Goal: Information Seeking & Learning: Check status

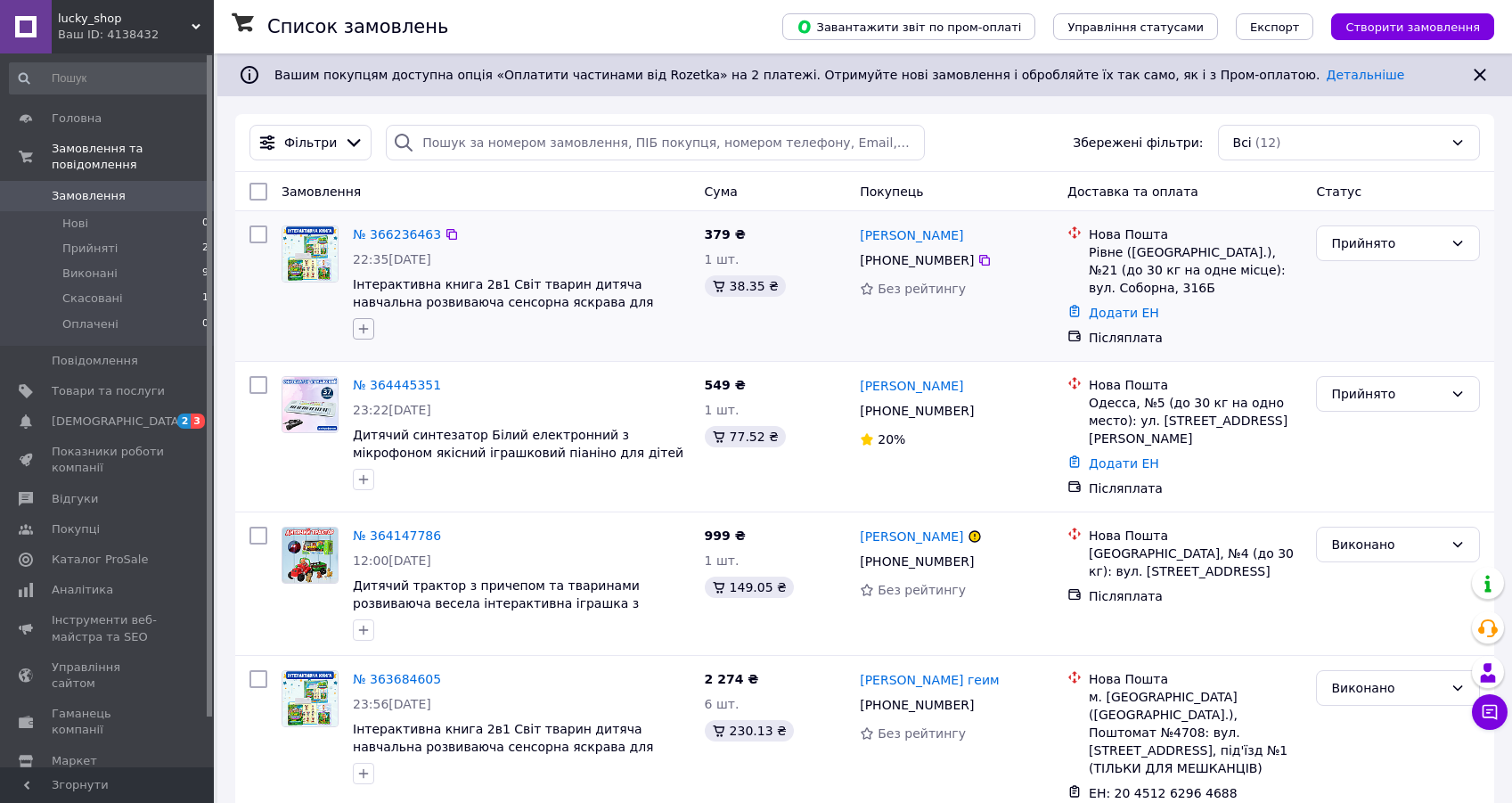
click at [363, 334] on icon "button" at bounding box center [364, 329] width 14 height 14
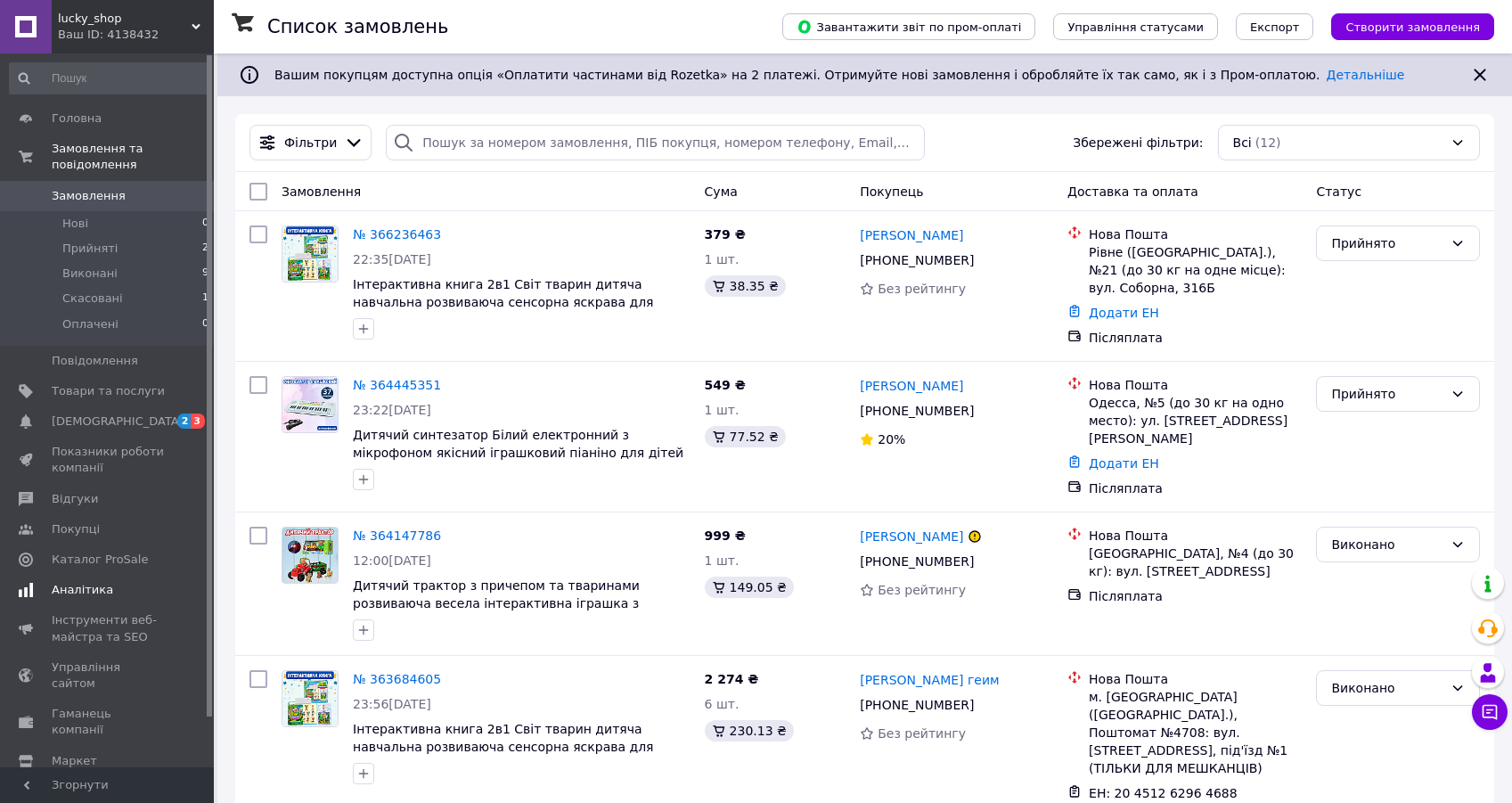
click at [75, 583] on span "Аналітика" at bounding box center [83, 589] width 62 height 16
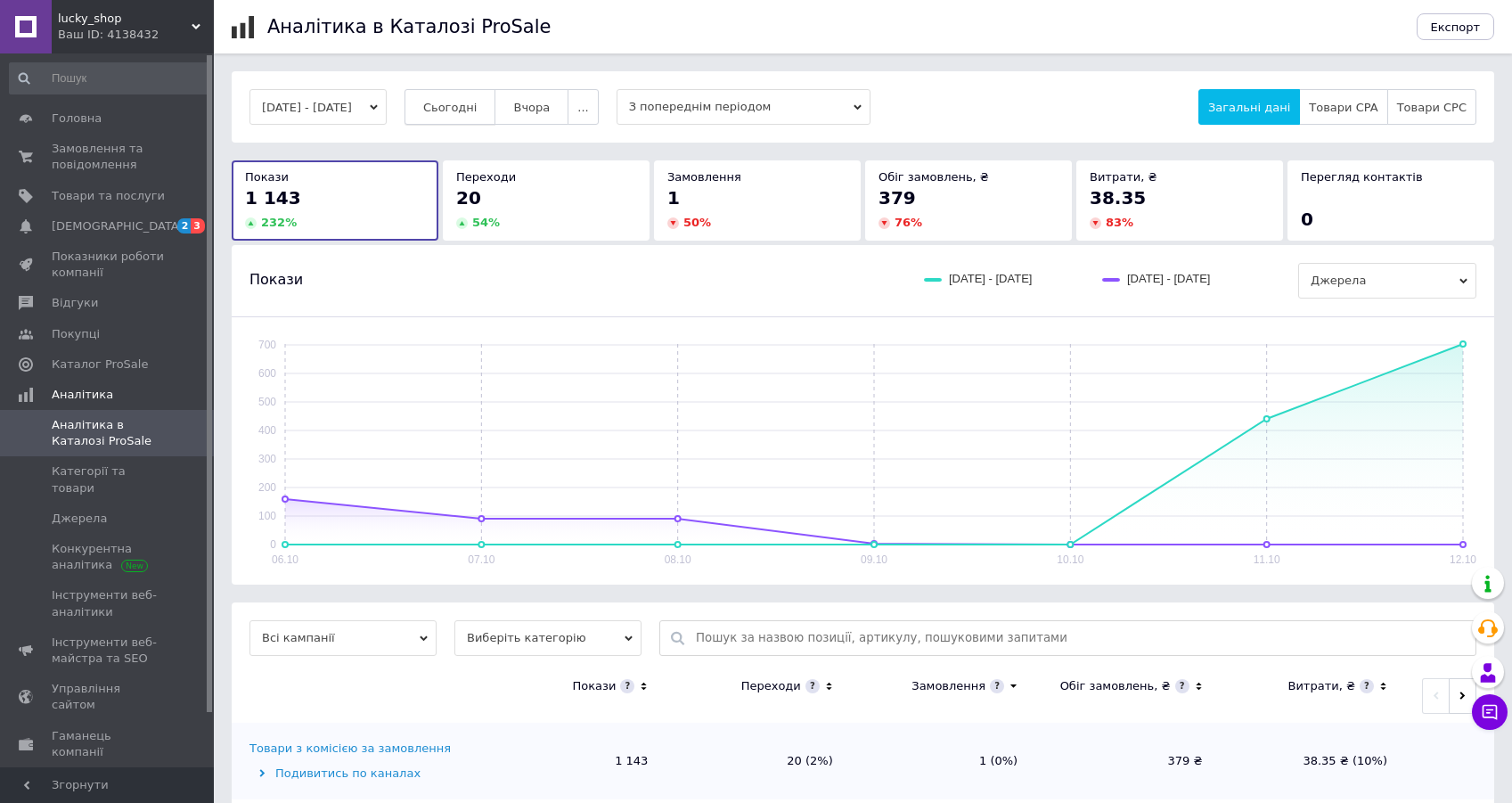
click at [477, 103] on span "Сьогодні" at bounding box center [450, 107] width 54 height 13
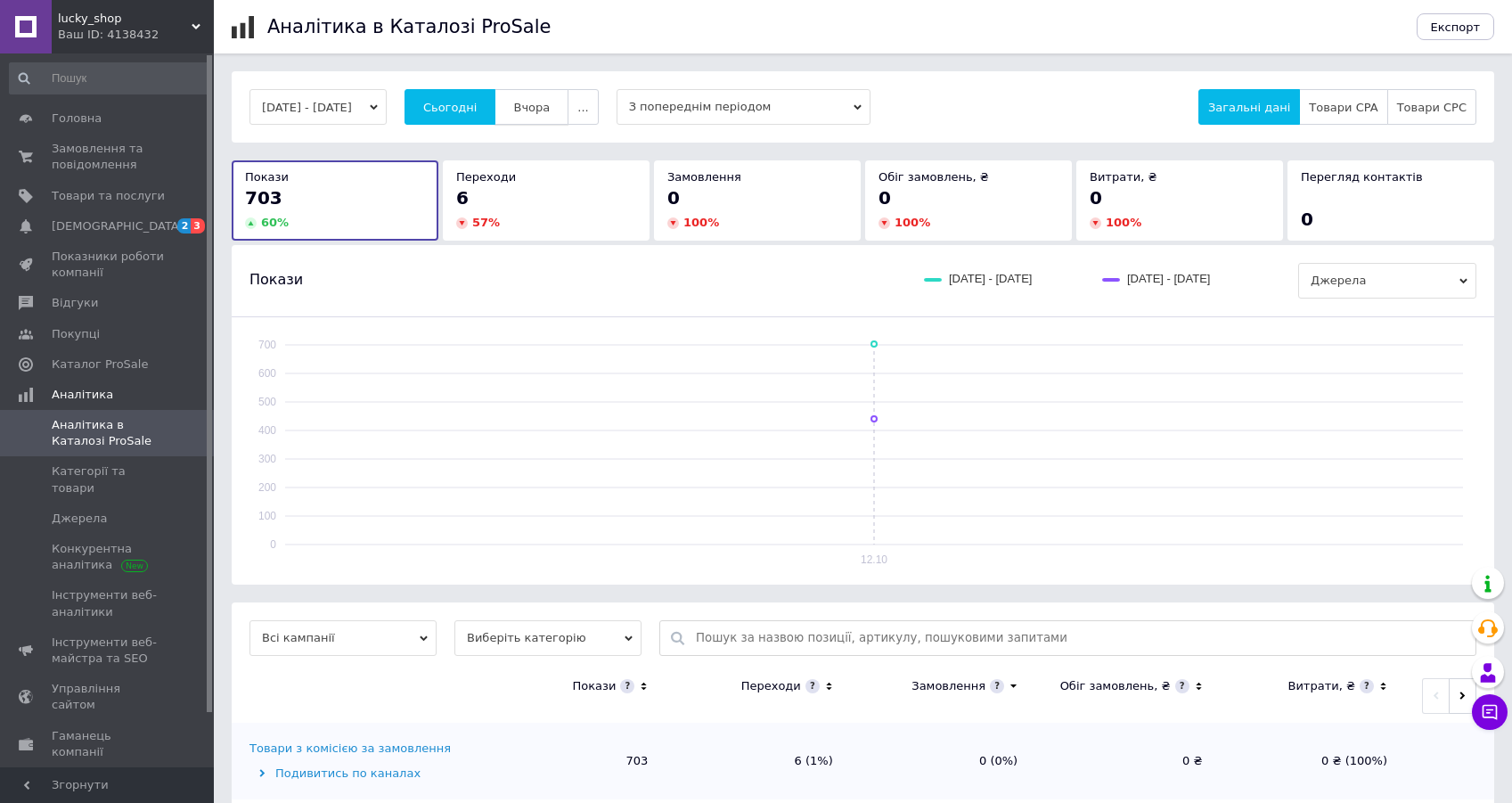
click at [549, 108] on span "Вчора" at bounding box center [531, 107] width 37 height 13
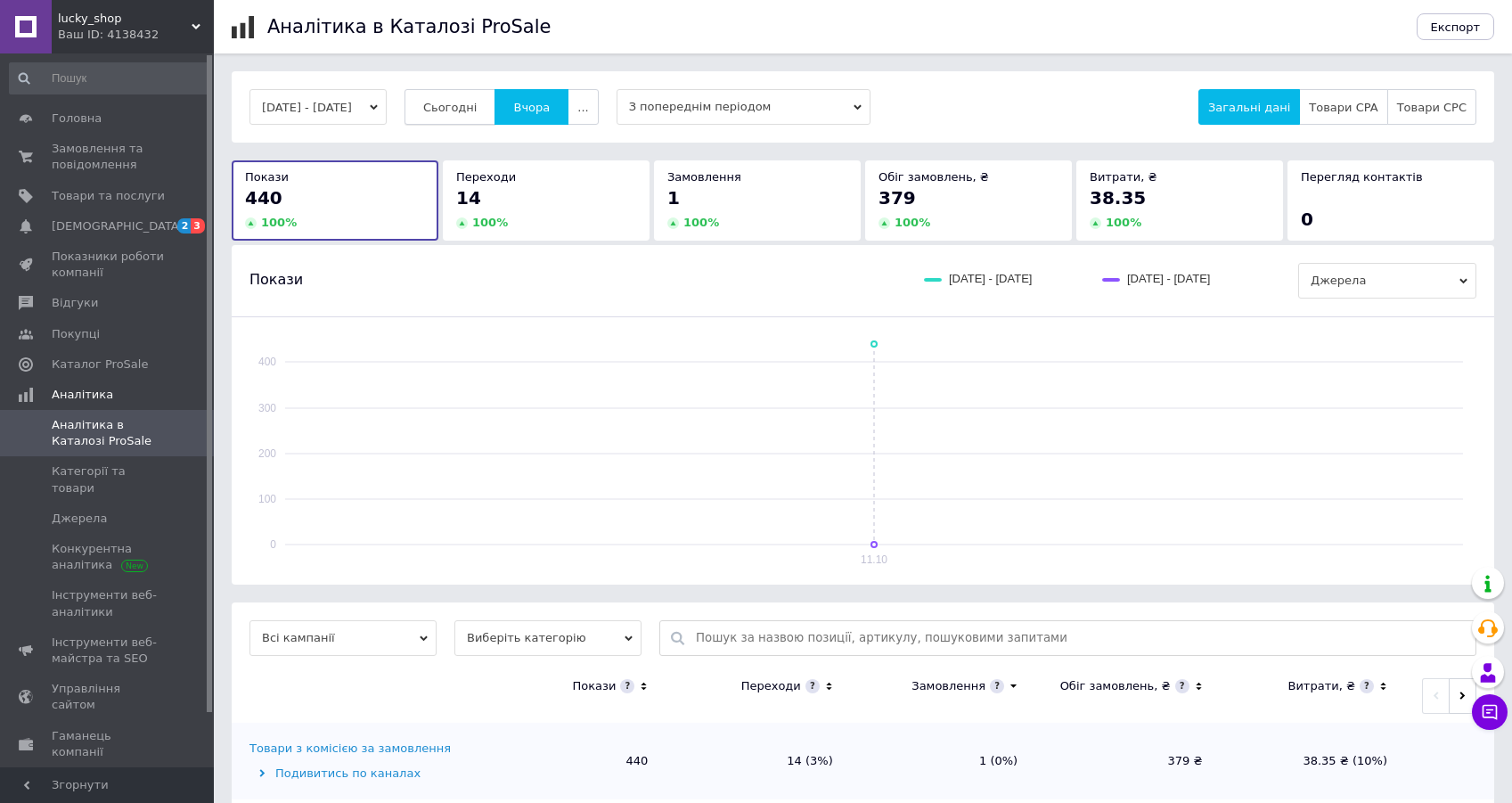
click at [470, 103] on span "Сьогодні" at bounding box center [450, 107] width 54 height 13
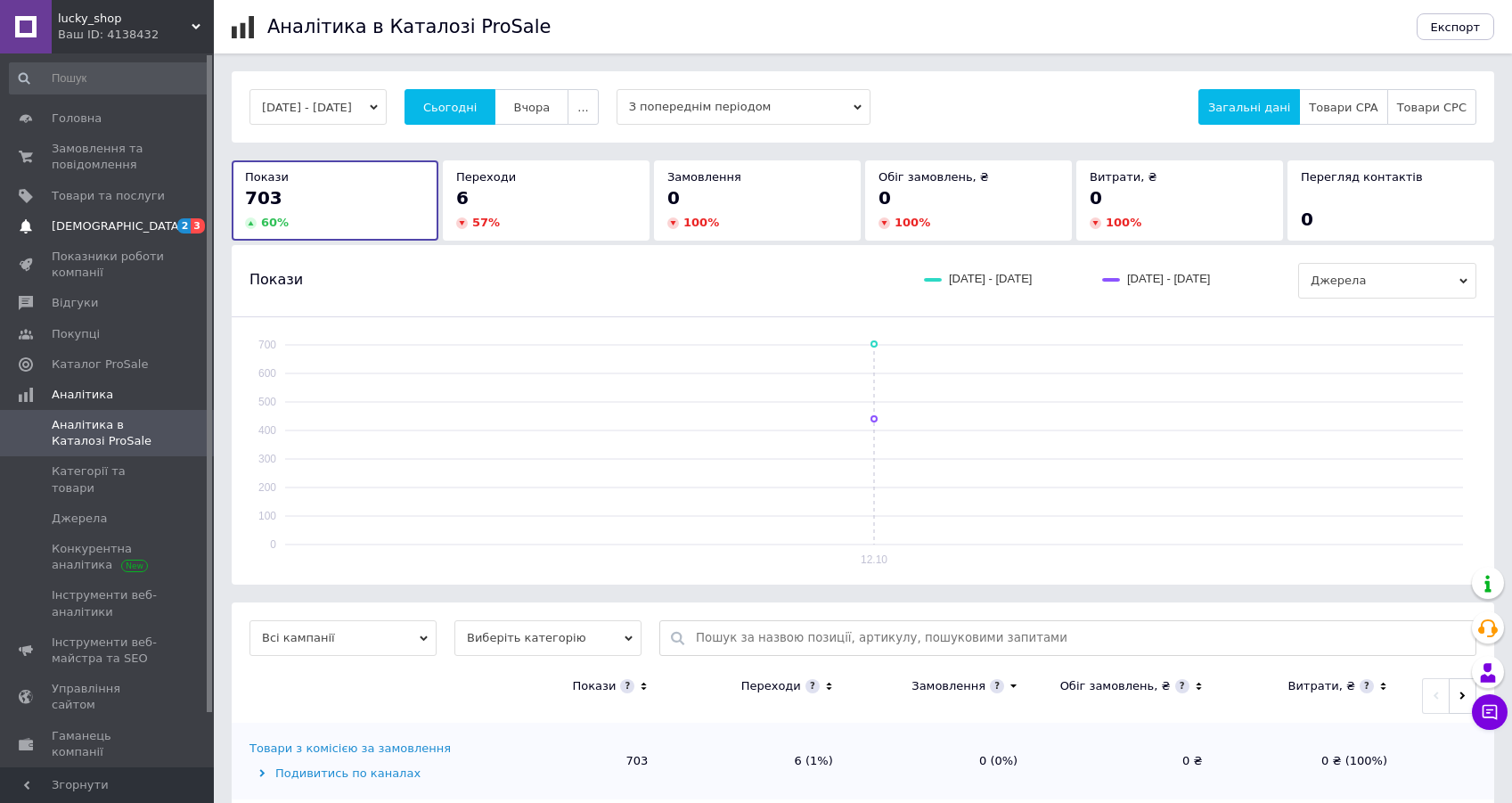
click at [110, 232] on span "[DEMOGRAPHIC_DATA]" at bounding box center [118, 227] width 132 height 16
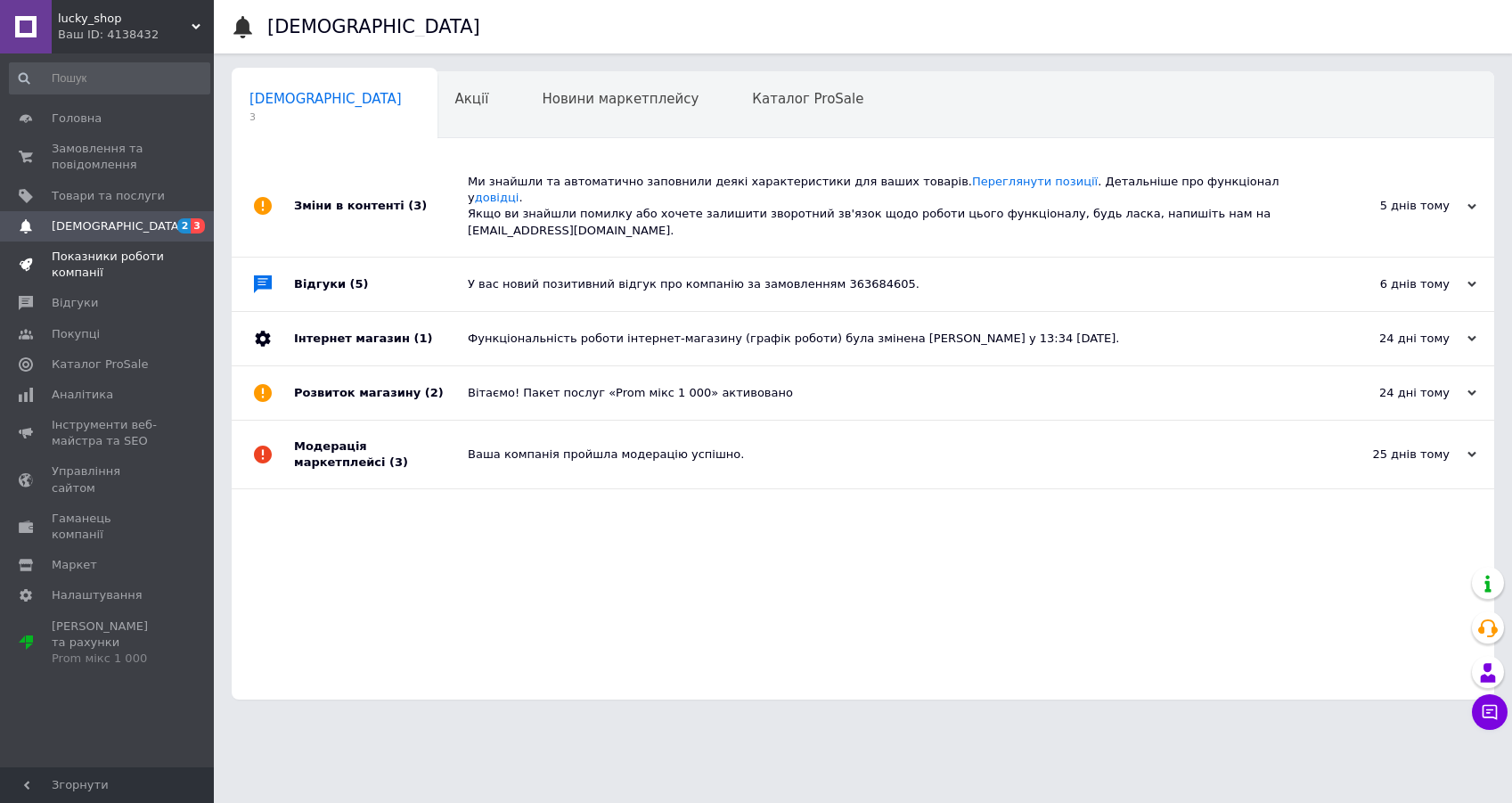
click at [98, 252] on span "Показники роботи компанії" at bounding box center [108, 265] width 113 height 32
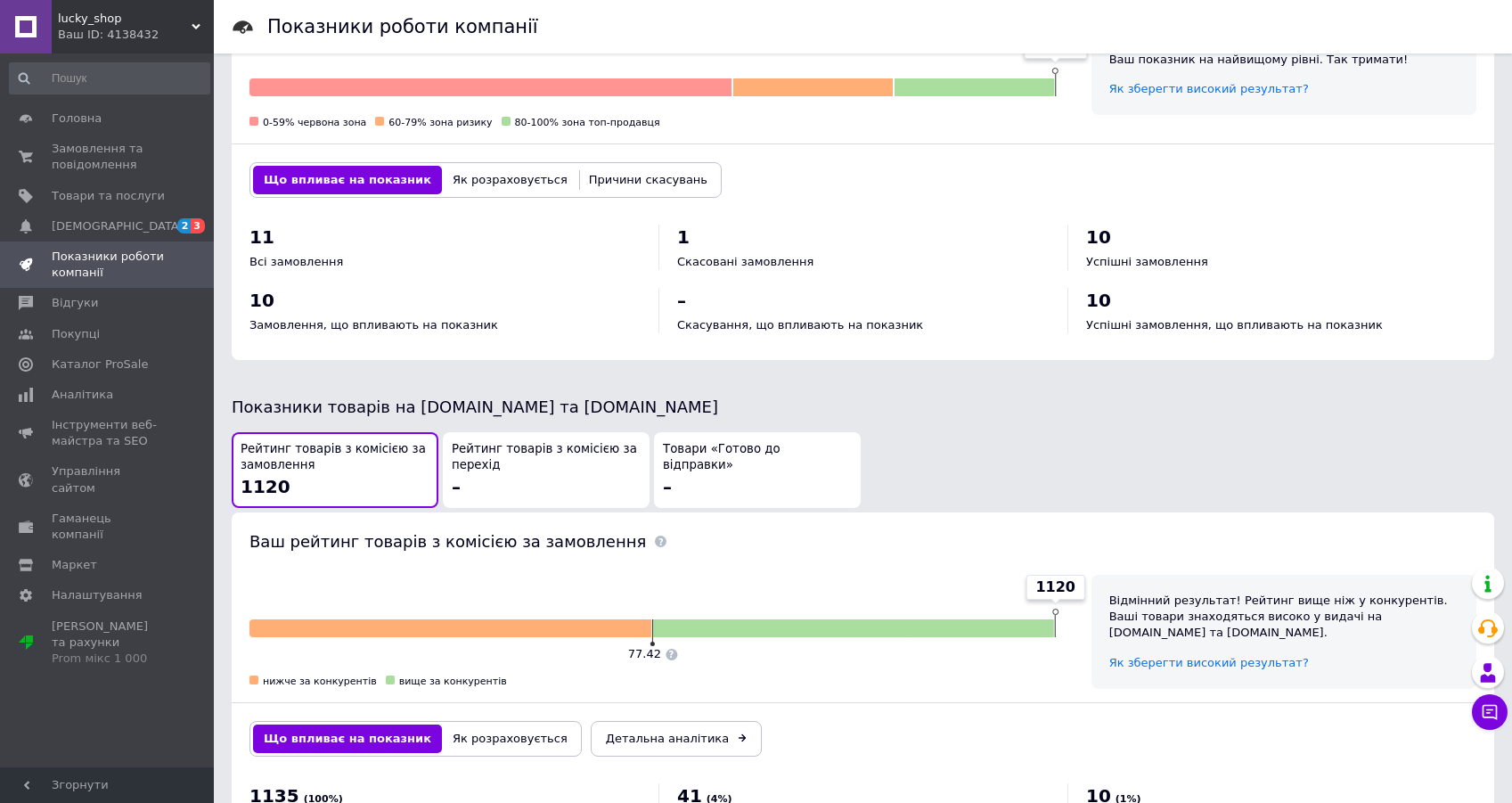
scroll to position [775, 0]
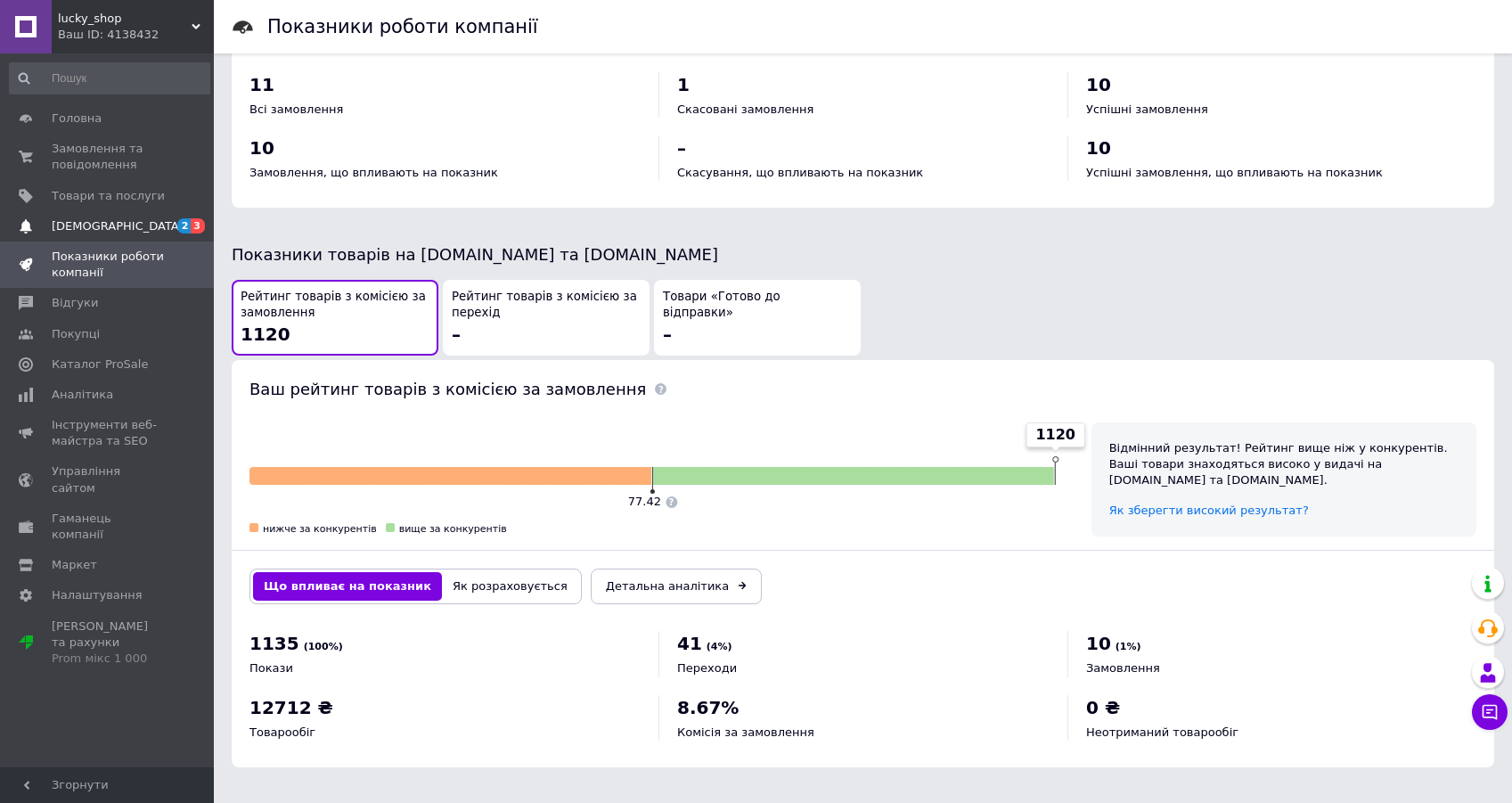
click at [100, 216] on link "[DEMOGRAPHIC_DATA] 2 3" at bounding box center [109, 226] width 219 height 30
